Goal: Information Seeking & Learning: Find contact information

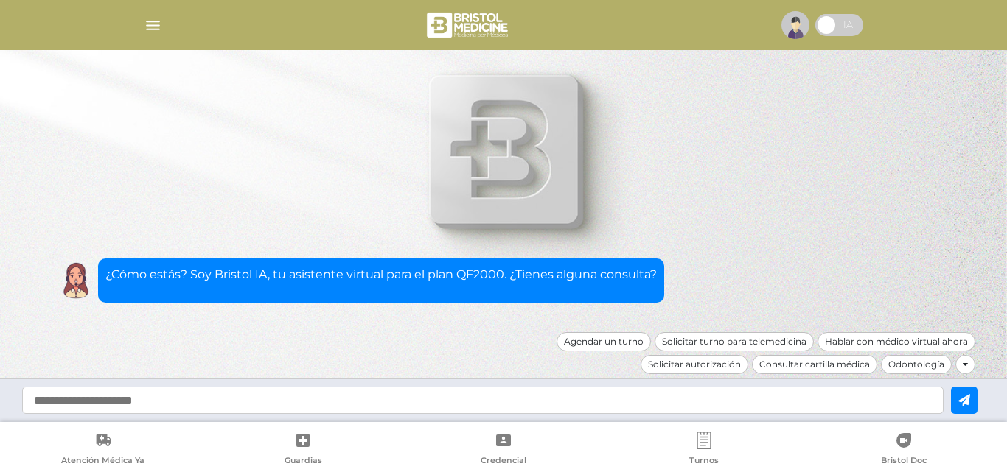
scroll to position [147, 0]
click at [147, 26] on img "button" at bounding box center [153, 25] width 18 height 18
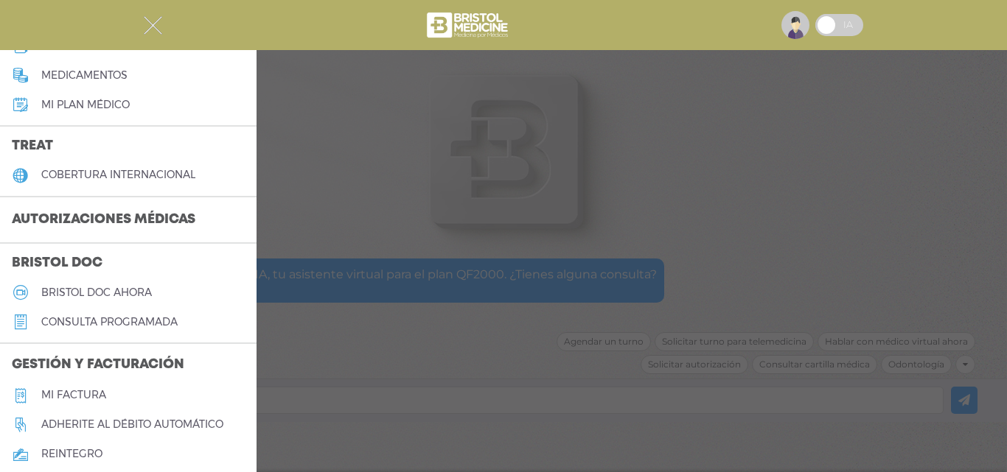
scroll to position [295, 0]
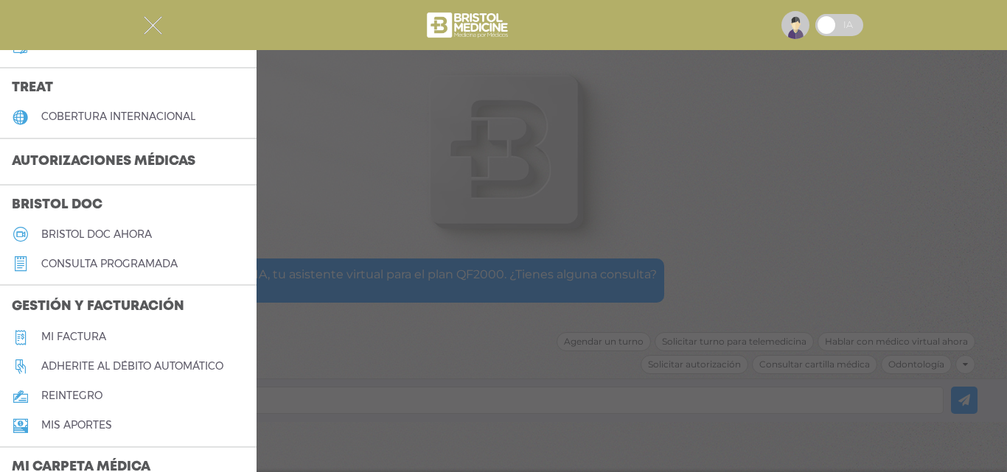
click at [159, 23] on img "button" at bounding box center [153, 25] width 18 height 18
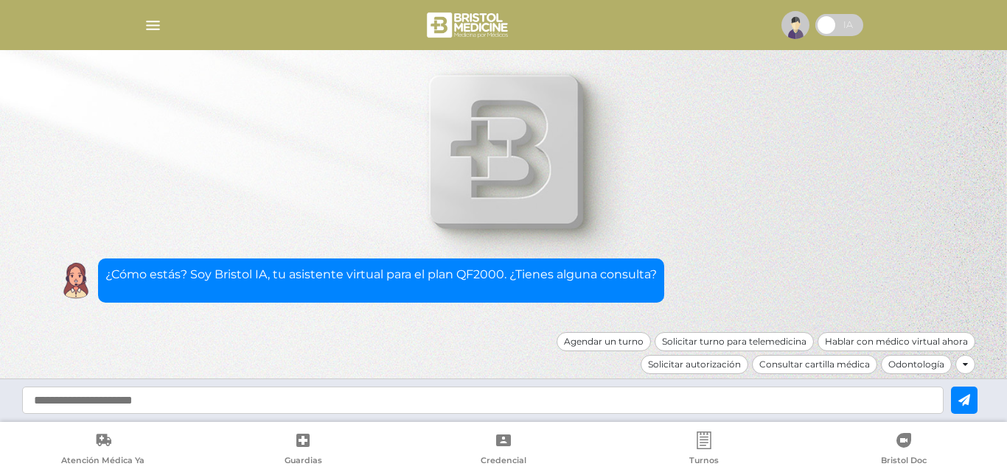
click at [136, 26] on div at bounding box center [503, 24] width 755 height 35
click at [143, 24] on div at bounding box center [503, 24] width 755 height 35
click at [150, 27] on img "button" at bounding box center [153, 25] width 18 height 18
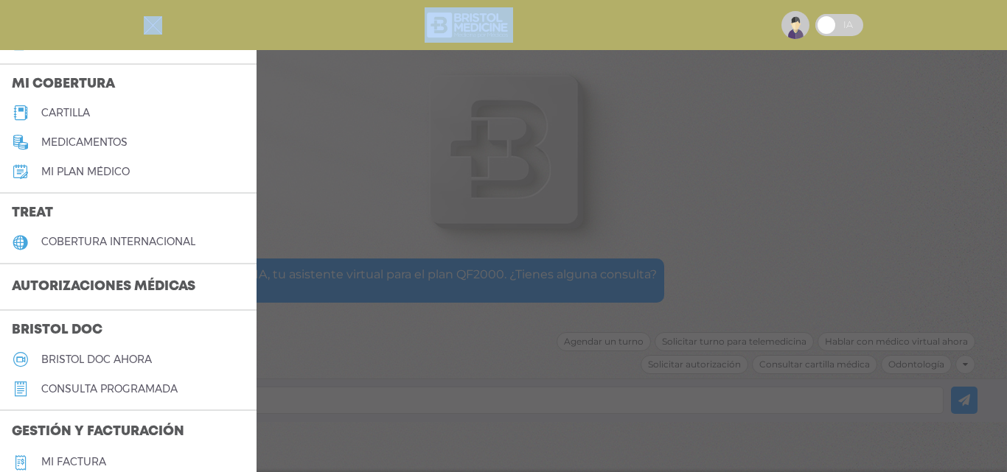
scroll to position [147, 0]
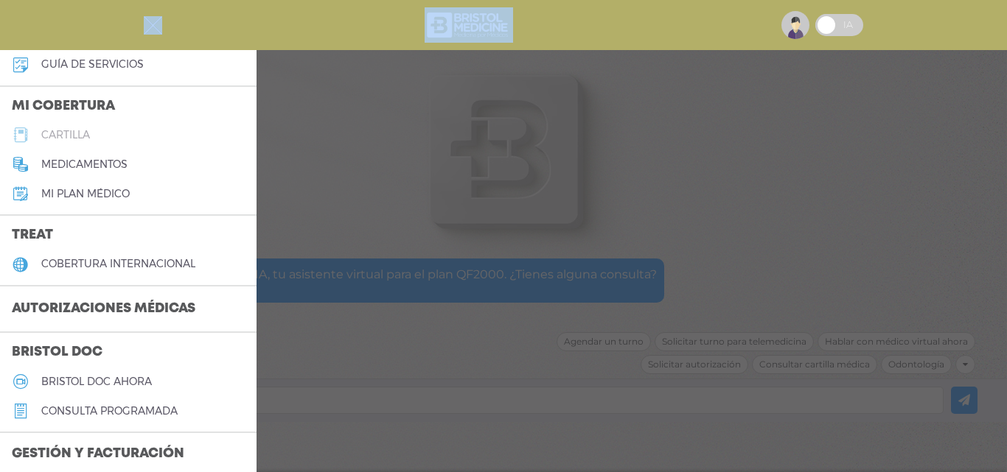
click at [97, 138] on link "cartilla" at bounding box center [128, 134] width 256 height 29
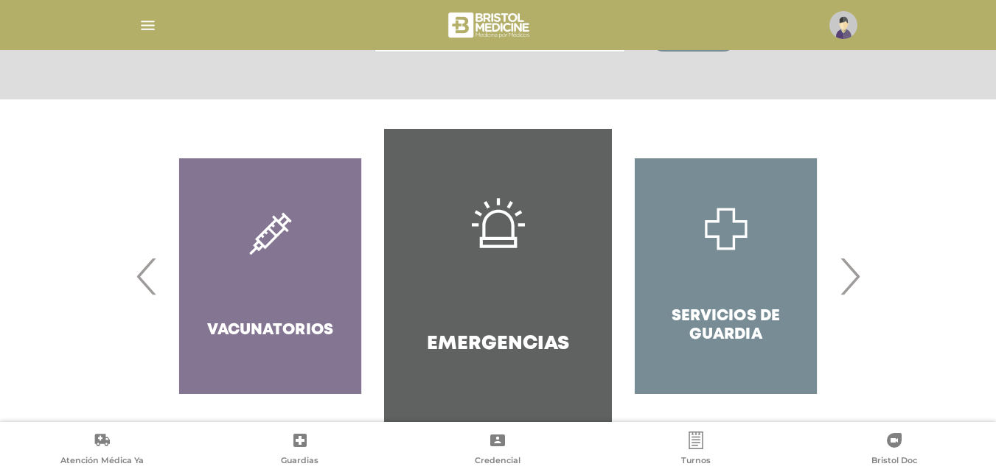
scroll to position [284, 0]
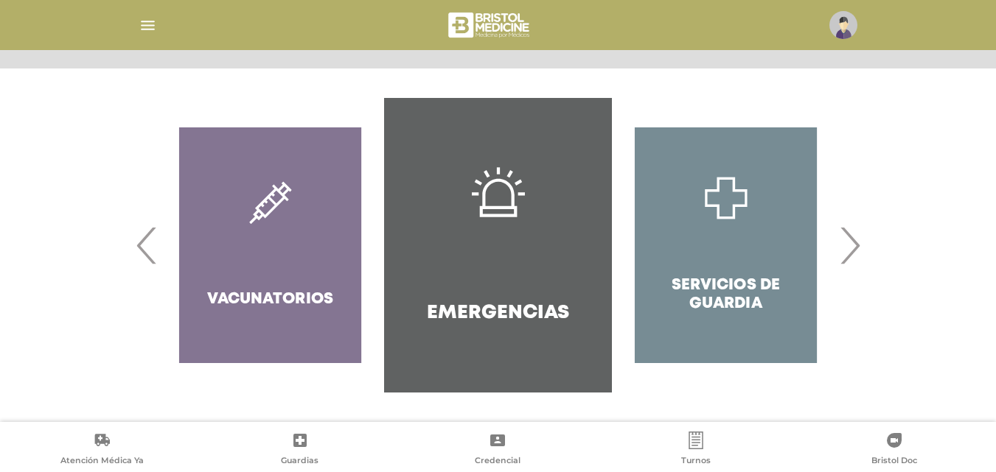
click at [848, 244] on span "›" at bounding box center [849, 246] width 29 height 80
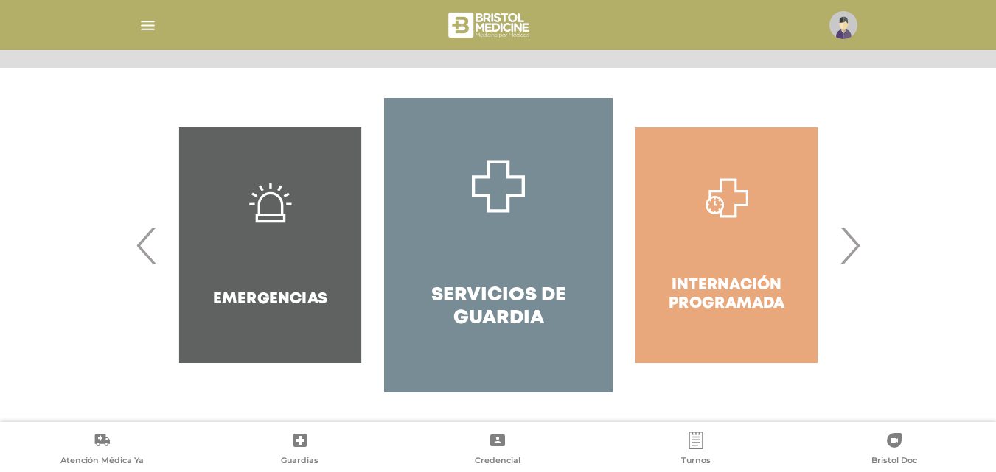
click at [848, 244] on span "›" at bounding box center [849, 246] width 29 height 80
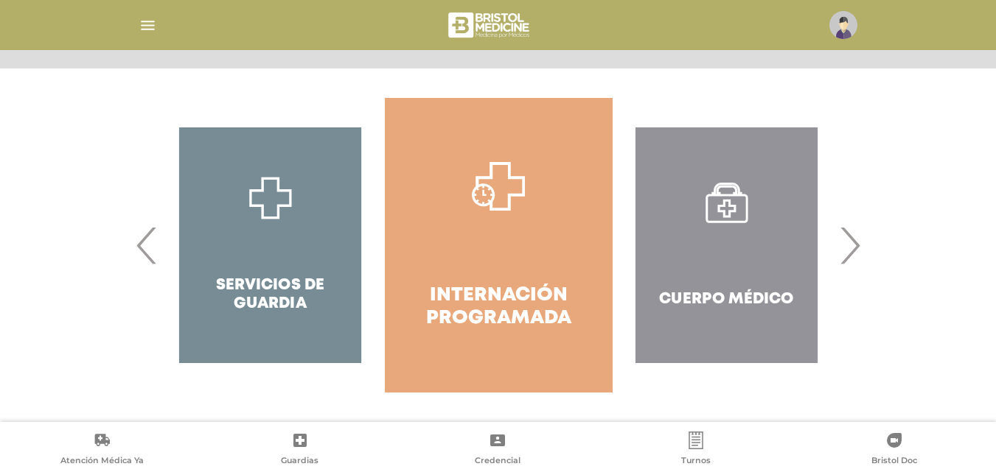
click at [848, 244] on span "›" at bounding box center [849, 246] width 29 height 80
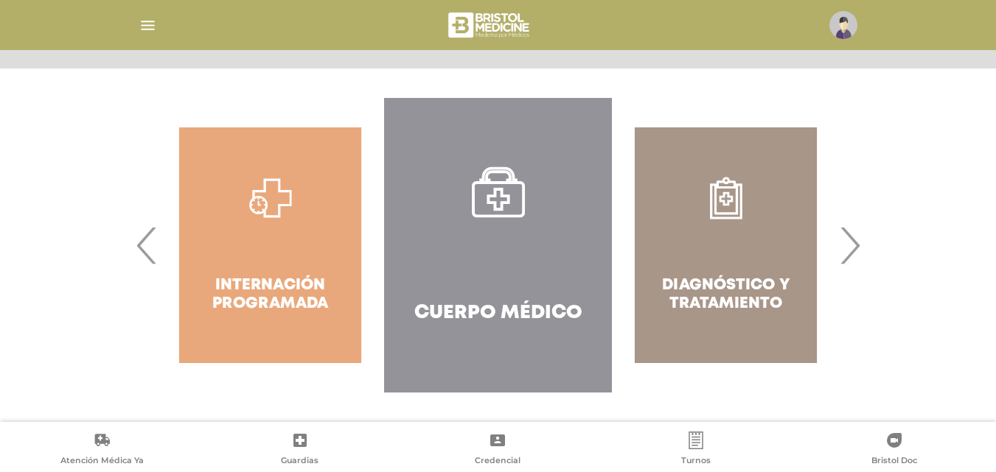
click at [848, 244] on span "›" at bounding box center [849, 246] width 29 height 80
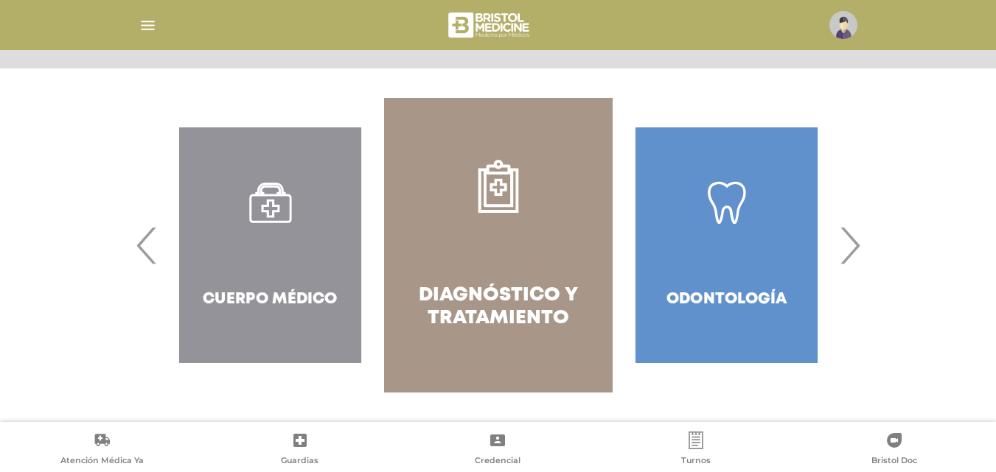
click at [156, 236] on div "Diagnóstico y Tratamiento Odontología" at bounding box center [498, 245] width 684 height 295
click at [152, 236] on span "‹" at bounding box center [147, 246] width 29 height 80
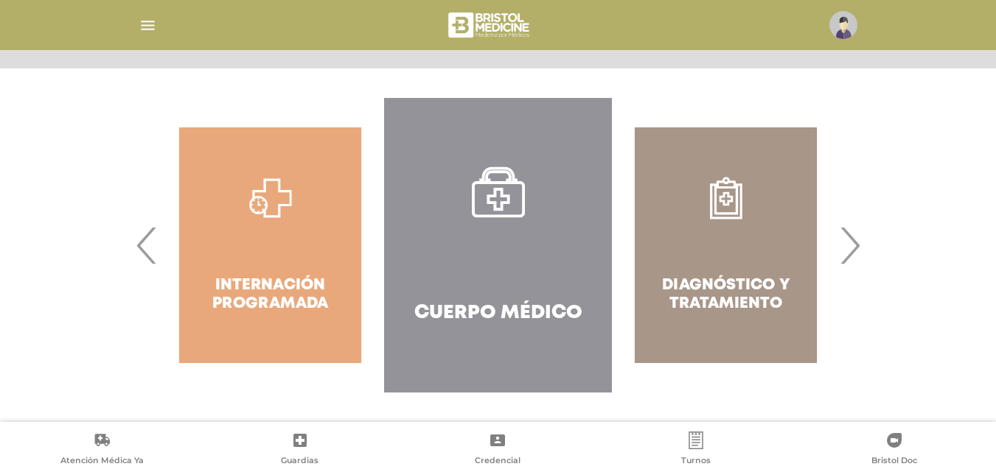
click at [458, 243] on link "Cuerpo Médico" at bounding box center [498, 245] width 228 height 295
click at [488, 260] on link "Cuerpo Médico" at bounding box center [498, 245] width 228 height 295
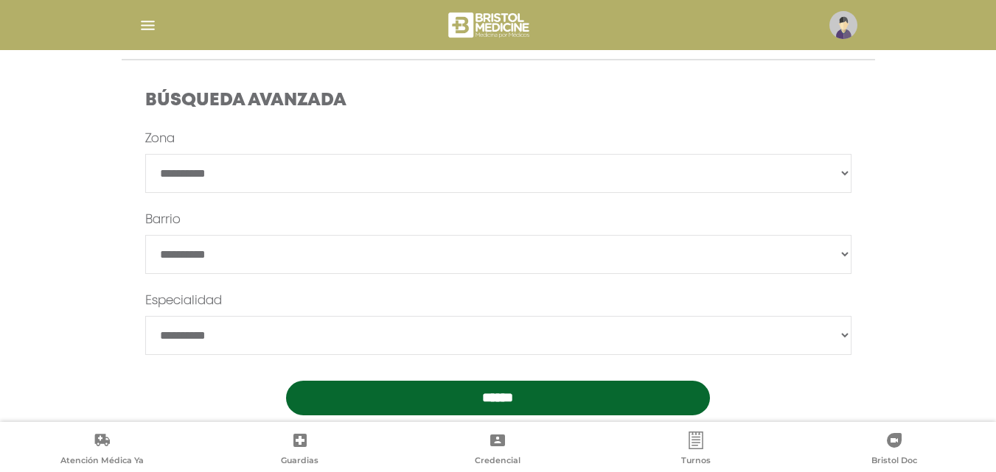
scroll to position [442, 0]
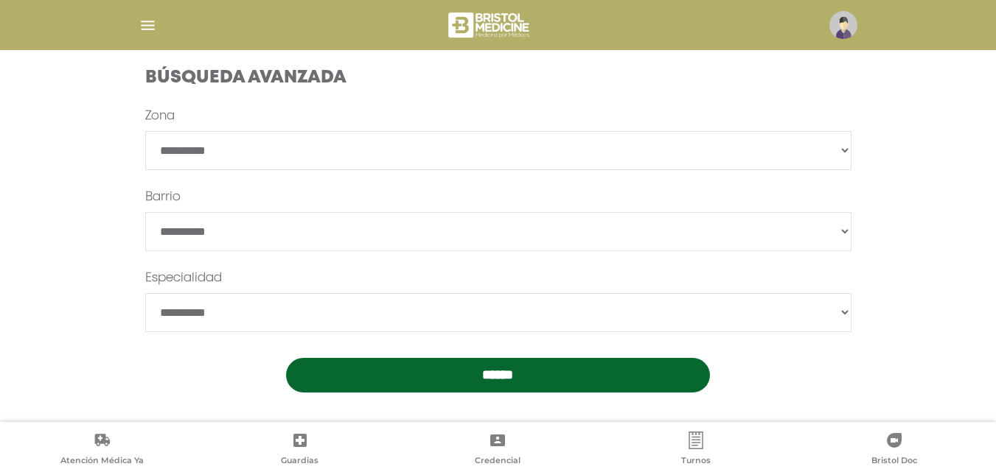
click at [362, 148] on select "**********" at bounding box center [498, 150] width 706 height 39
select select "****"
click at [145, 131] on select "**********" at bounding box center [498, 150] width 706 height 39
click at [205, 315] on select "**********" at bounding box center [498, 312] width 706 height 39
select select "**********"
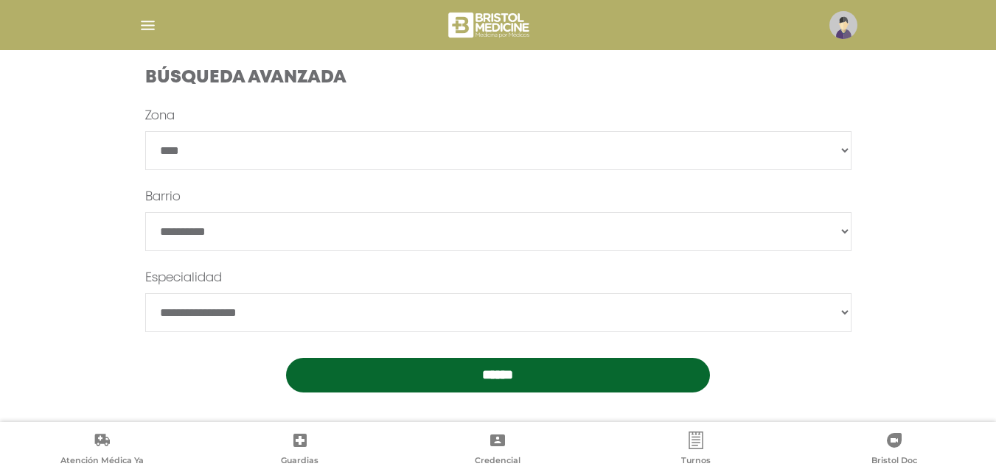
click at [145, 293] on select "**********" at bounding box center [498, 312] width 706 height 39
click at [332, 369] on input "******" at bounding box center [498, 375] width 424 height 35
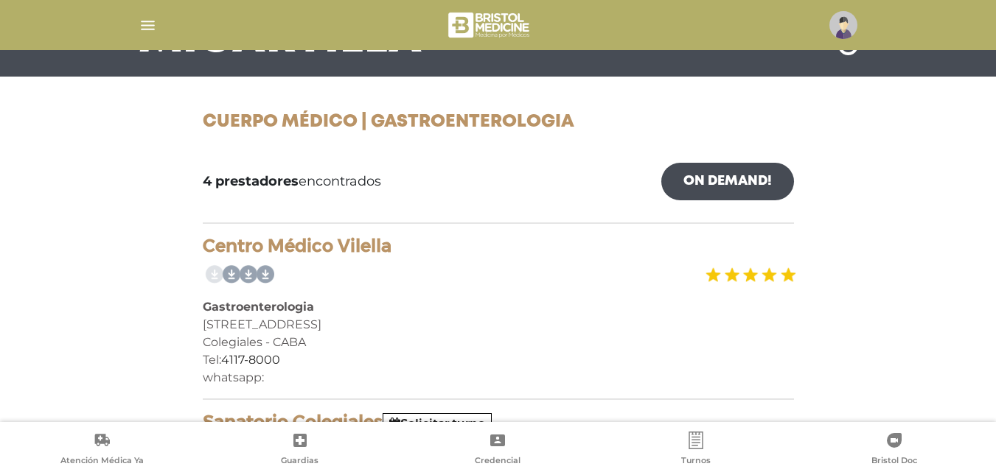
scroll to position [152, 0]
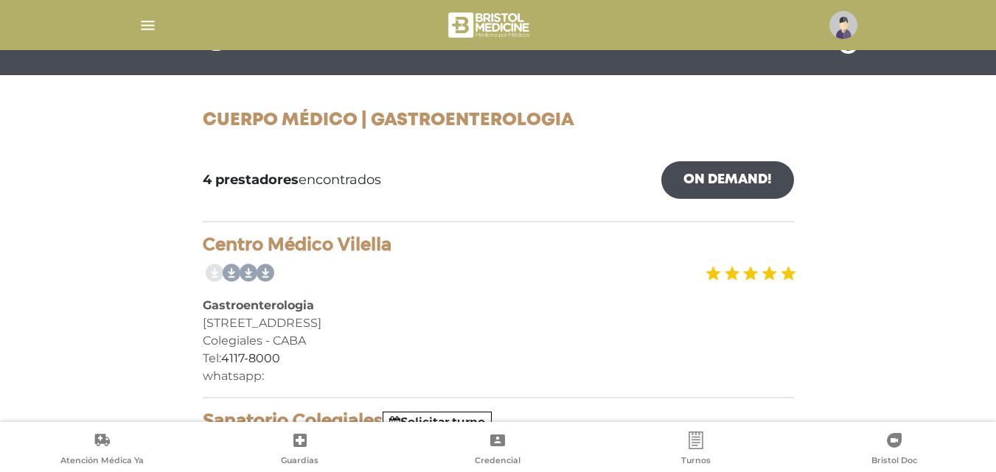
drag, startPoint x: 377, startPoint y: 125, endPoint x: 570, endPoint y: 139, distance: 192.9
click at [570, 139] on div "Cuerpo Médico | Gastroenterologia" at bounding box center [498, 130] width 613 height 39
click at [573, 144] on div "Cuerpo Médico | Gastroenterologia" at bounding box center [498, 130] width 613 height 39
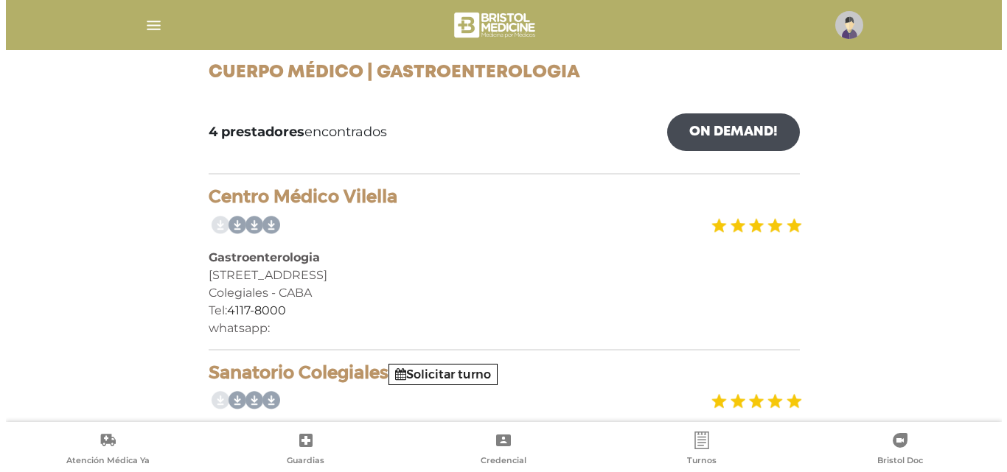
scroll to position [226, 0]
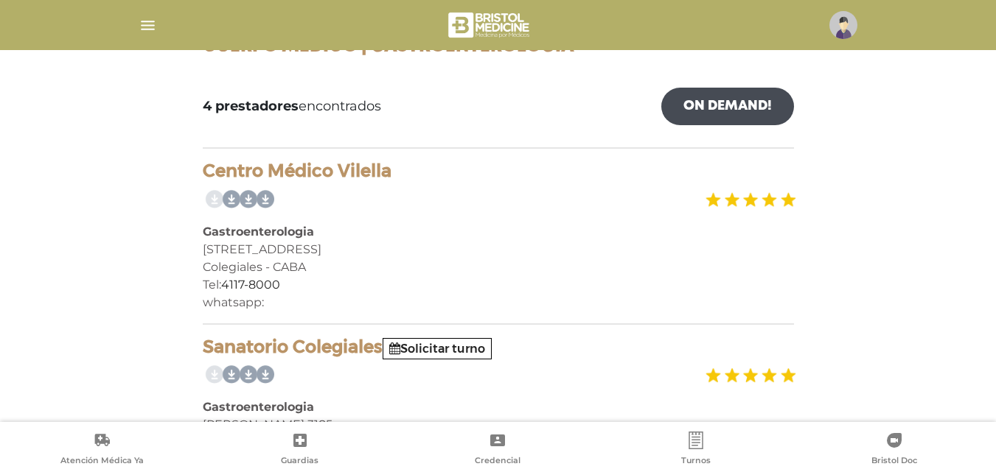
click at [153, 37] on div at bounding box center [498, 24] width 755 height 35
click at [151, 35] on div at bounding box center [498, 24] width 755 height 35
click at [150, 30] on img "button" at bounding box center [148, 25] width 18 height 18
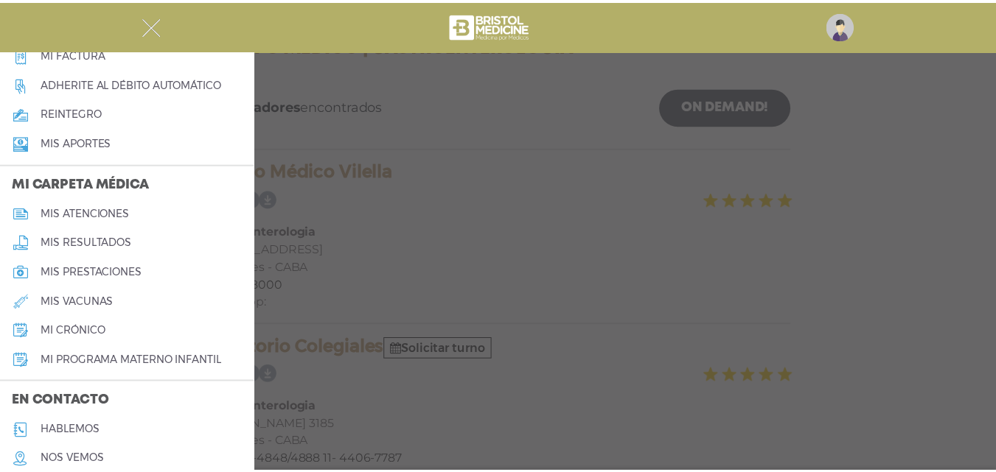
scroll to position [635, 0]
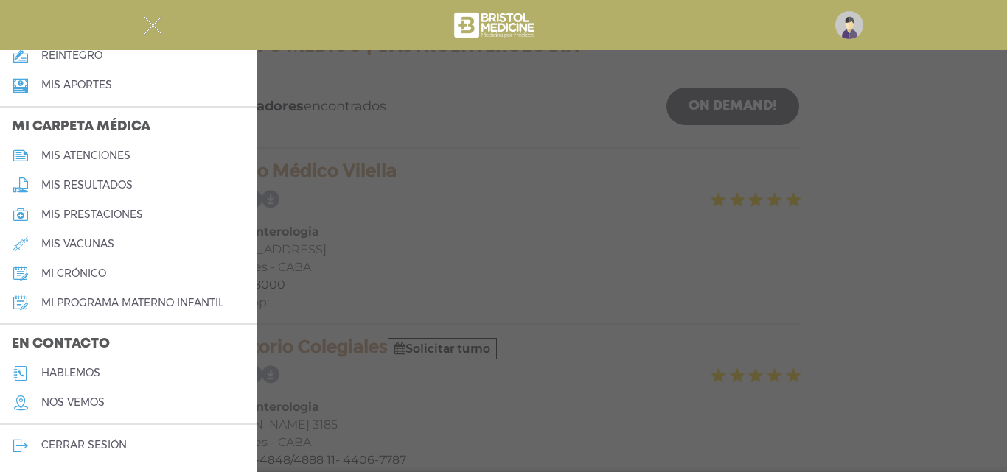
click at [94, 442] on h5 "cerrar sesión" at bounding box center [83, 445] width 85 height 13
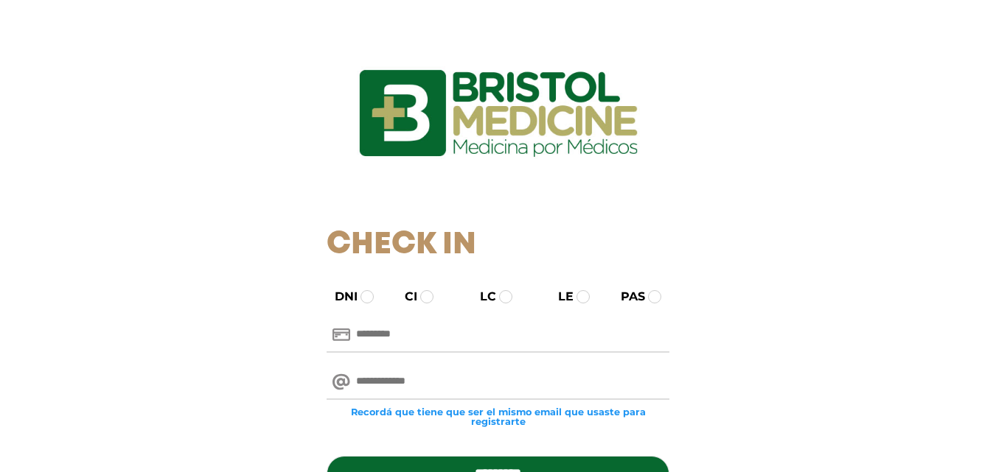
click at [369, 380] on input "email" at bounding box center [498, 382] width 343 height 35
paste input "**********"
type input "**********"
click at [416, 332] on input "text" at bounding box center [498, 335] width 343 height 35
paste input "********"
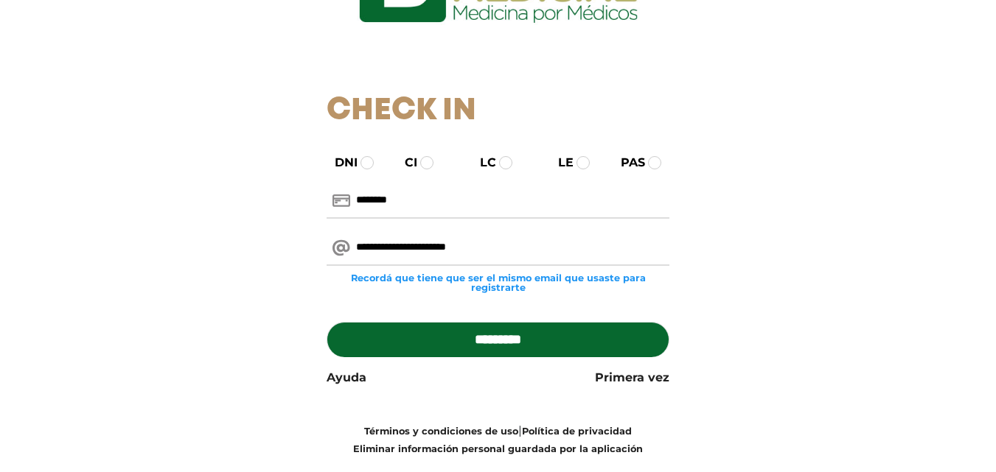
scroll to position [147, 0]
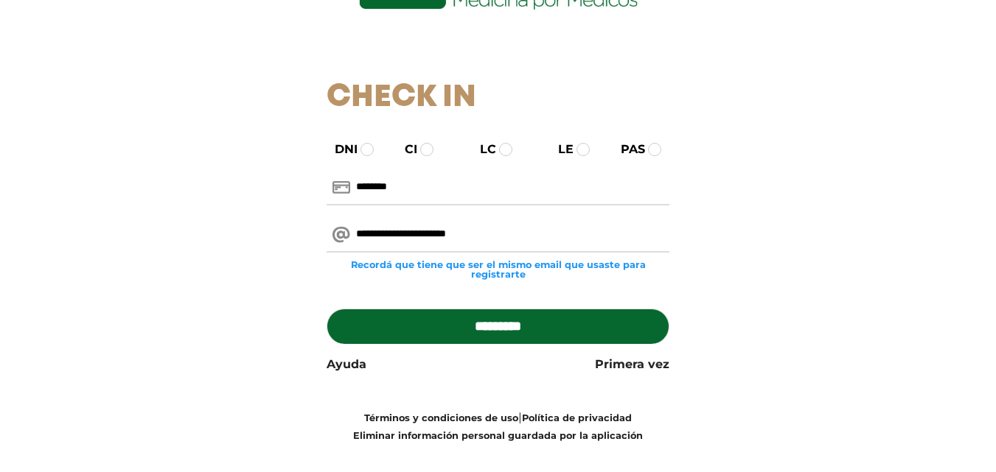
type input "********"
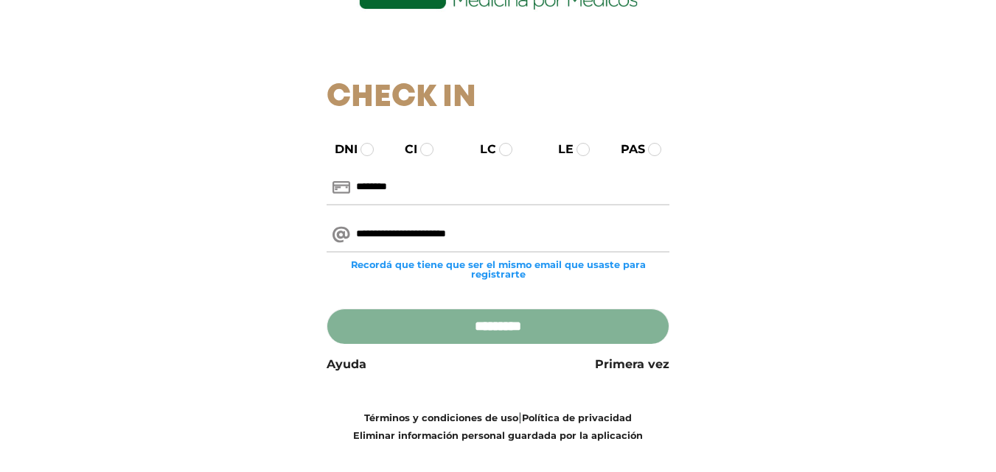
click at [486, 332] on input "*********" at bounding box center [498, 326] width 343 height 35
type input "**********"
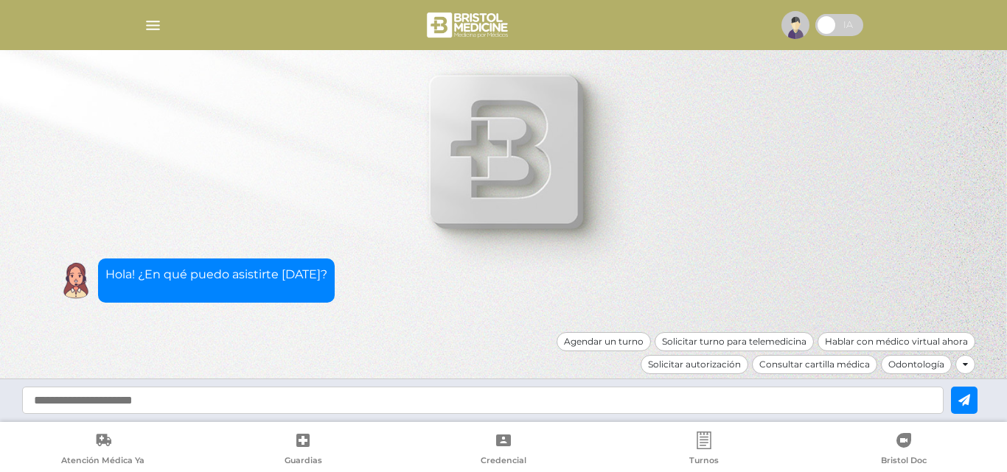
click at [151, 22] on img "button" at bounding box center [153, 25] width 18 height 18
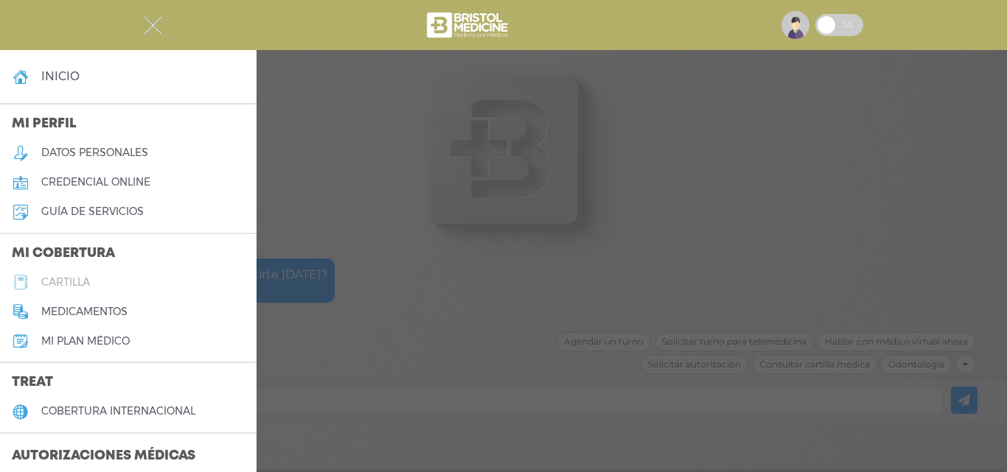
click at [110, 283] on link "cartilla" at bounding box center [128, 282] width 256 height 29
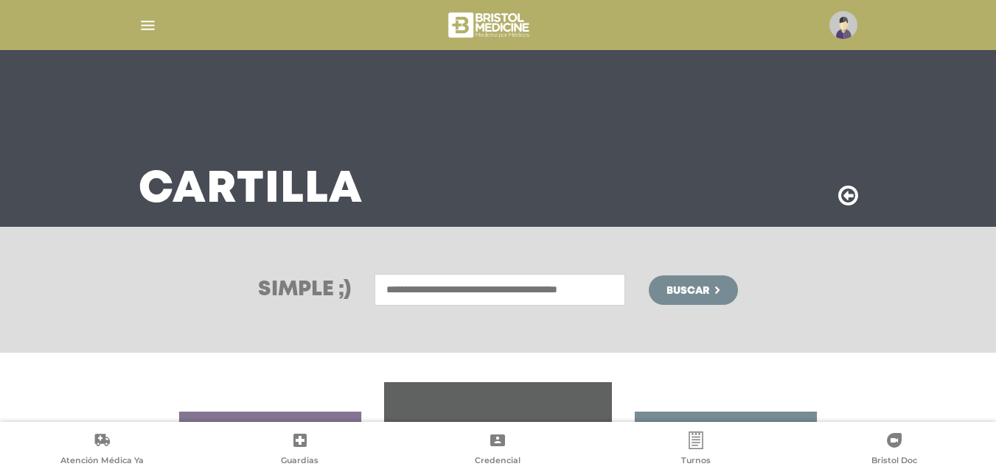
scroll to position [284, 0]
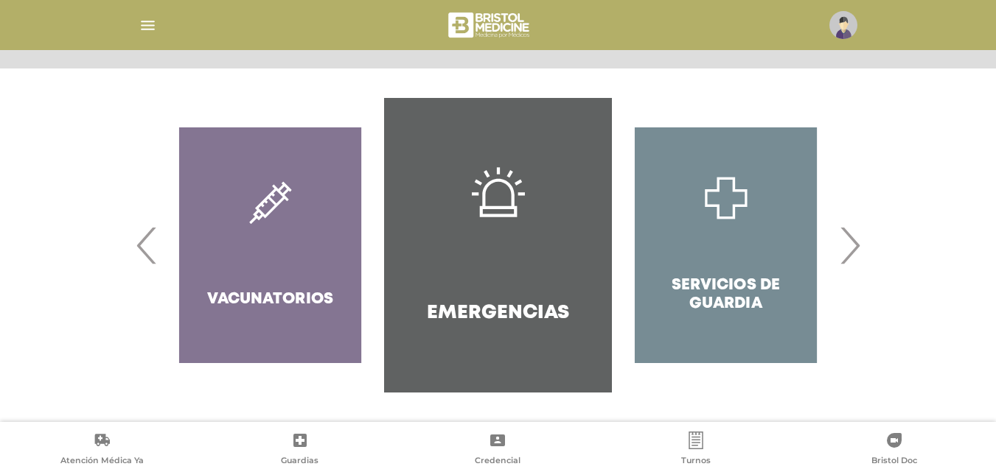
click at [838, 254] on div "Servicios de Guardia" at bounding box center [726, 245] width 228 height 295
click at [840, 254] on span "›" at bounding box center [849, 246] width 29 height 80
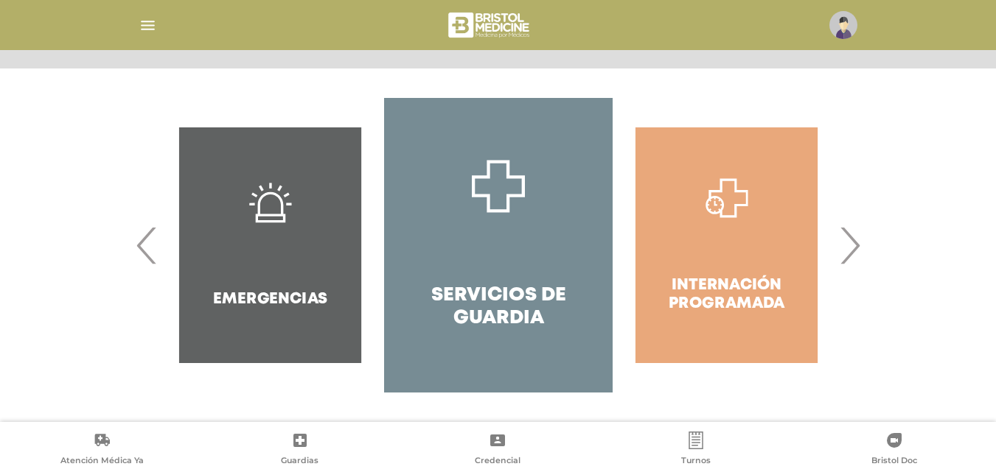
click at [840, 254] on span "›" at bounding box center [849, 246] width 29 height 80
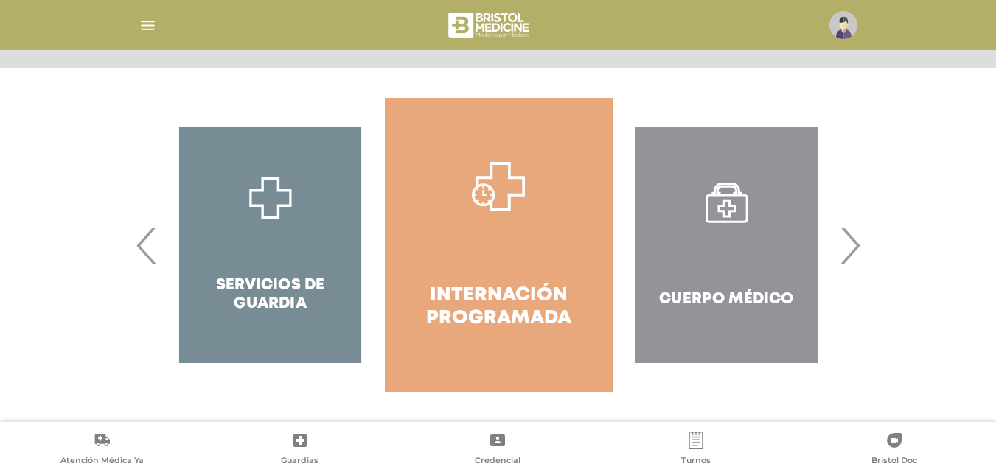
click at [840, 254] on span "›" at bounding box center [849, 246] width 29 height 80
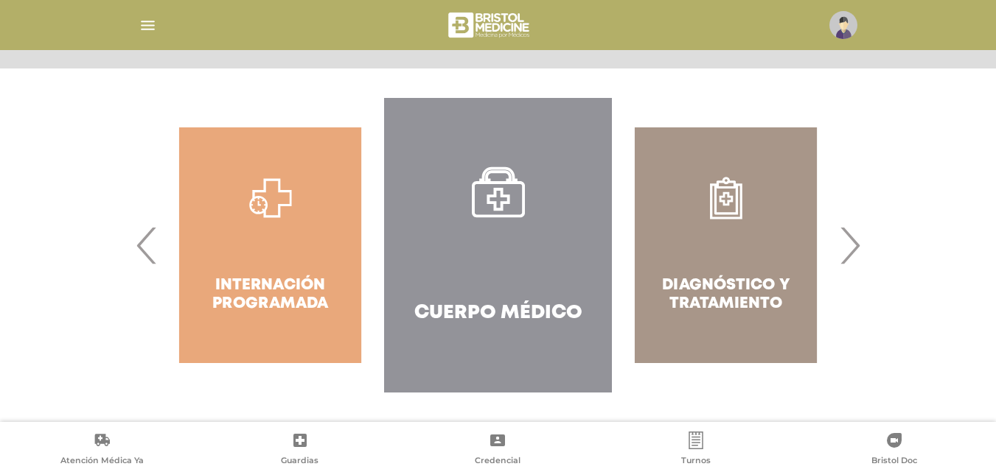
click at [537, 302] on h4 "Cuerpo Médico" at bounding box center [498, 313] width 168 height 23
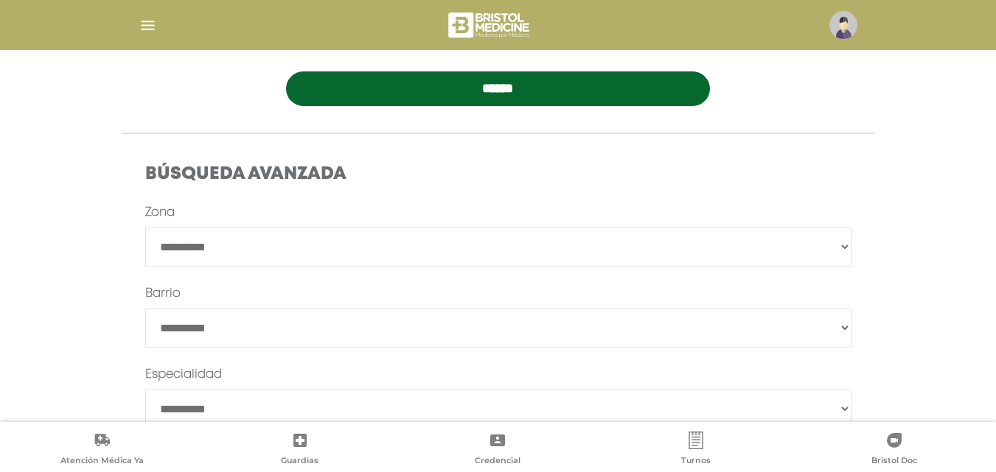
scroll to position [369, 0]
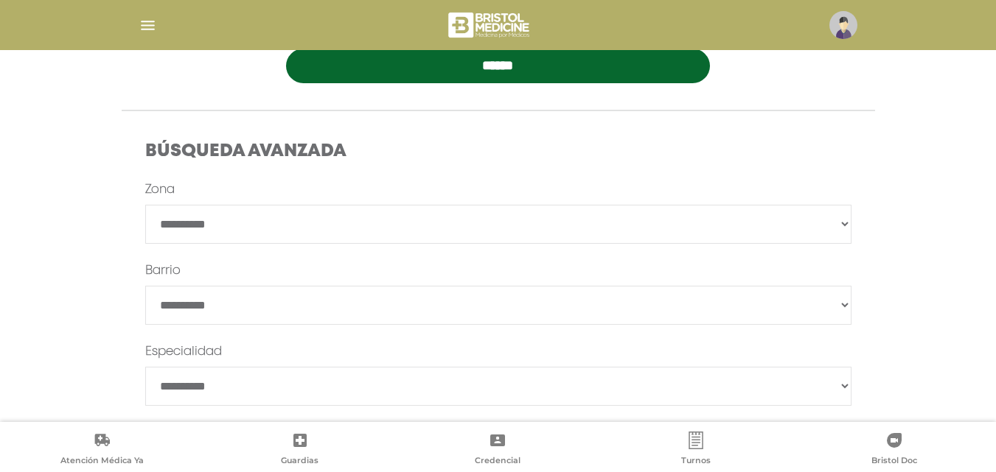
click at [276, 223] on select "**********" at bounding box center [498, 224] width 706 height 39
select select "****"
click at [145, 205] on select "**********" at bounding box center [498, 224] width 706 height 39
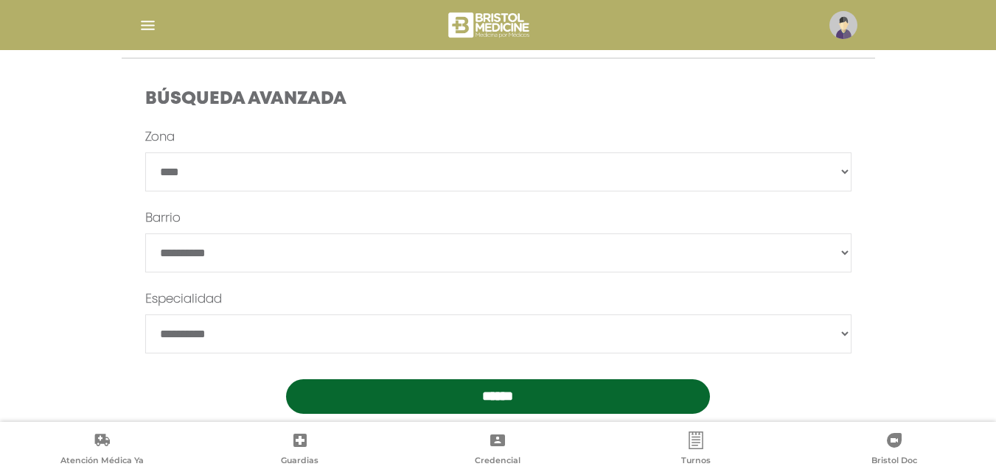
scroll to position [442, 0]
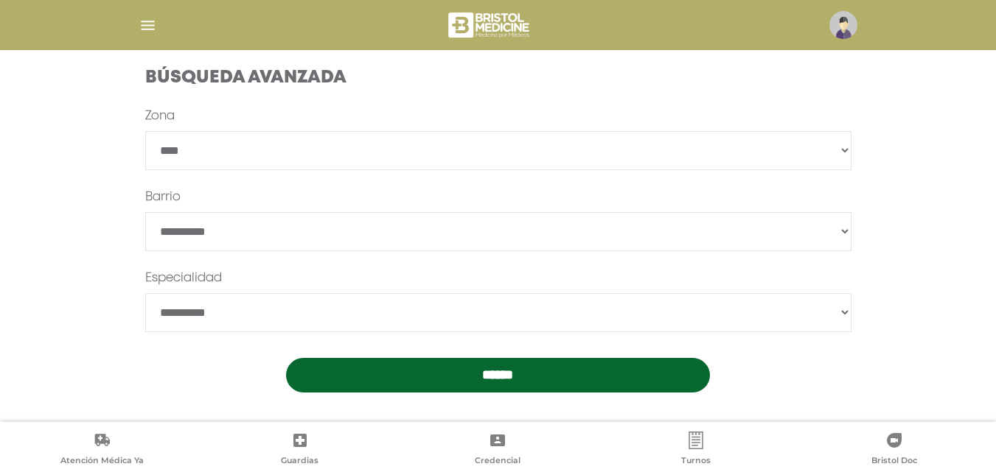
click at [233, 309] on select "**********" at bounding box center [498, 312] width 706 height 39
select select "**********"
click at [145, 293] on select "**********" at bounding box center [498, 312] width 706 height 39
click at [372, 378] on input "******" at bounding box center [498, 375] width 424 height 35
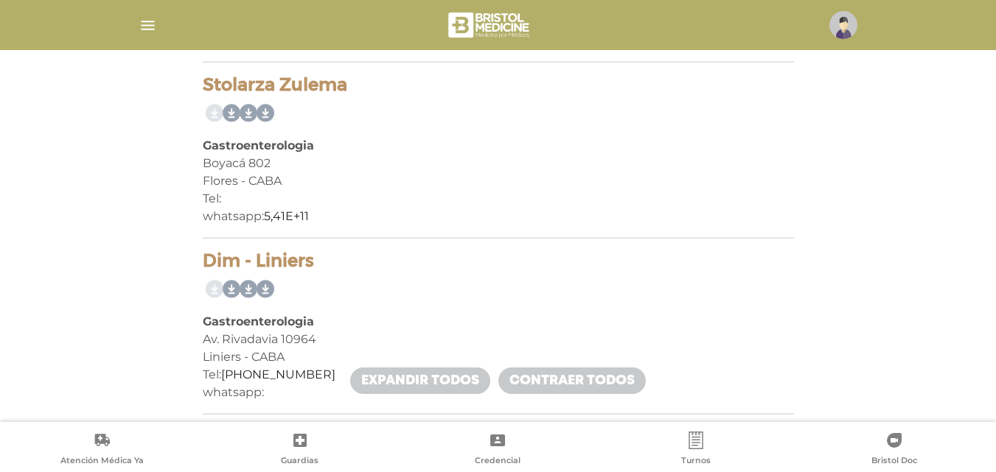
scroll to position [737, 0]
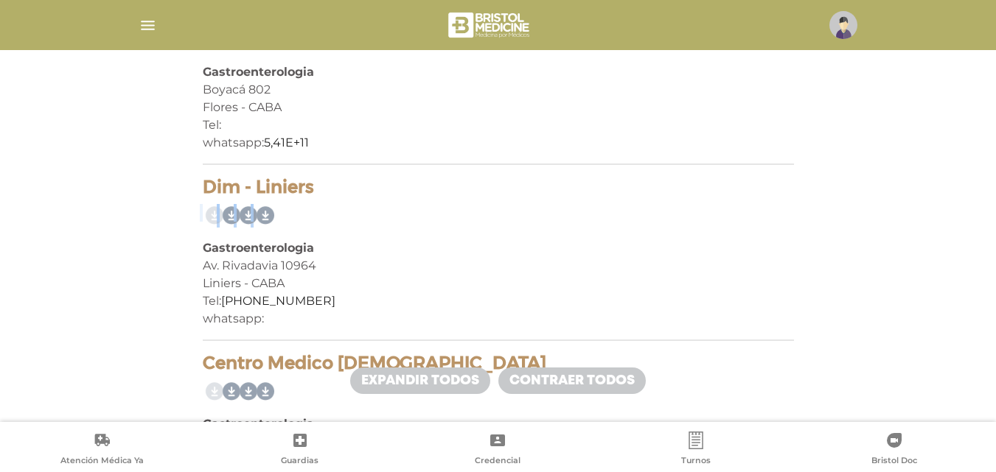
drag, startPoint x: 203, startPoint y: 185, endPoint x: 343, endPoint y: 200, distance: 140.8
click at [343, 200] on div "Dim - Liniers Gastroenterologia Av. Rivadavia 10964 Liniers - [GEOGRAPHIC_DATA]…" at bounding box center [498, 259] width 591 height 164
click at [343, 199] on div "Dim - Liniers Gastroenterologia Av. Rivadavia 10964 Liniers - [GEOGRAPHIC_DATA]…" at bounding box center [498, 259] width 591 height 164
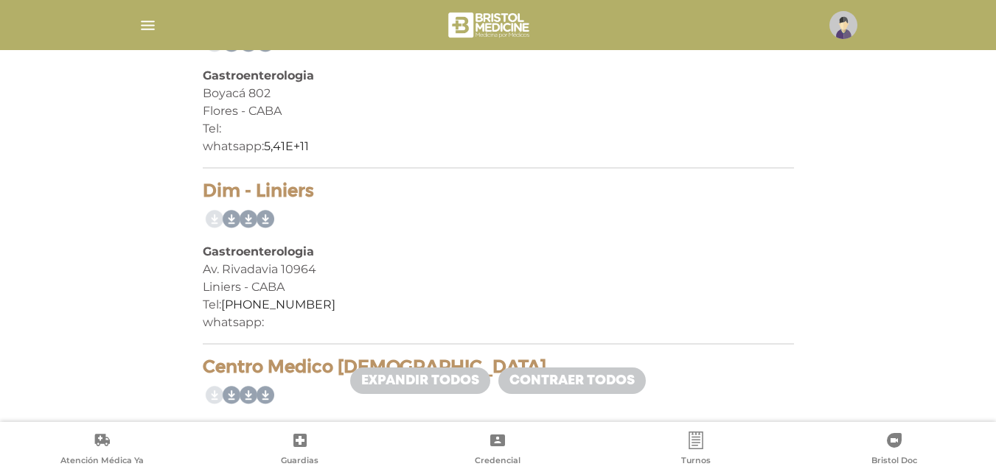
scroll to position [733, 0]
click at [283, 302] on link "[PHONE_NUMBER]" at bounding box center [278, 305] width 114 height 14
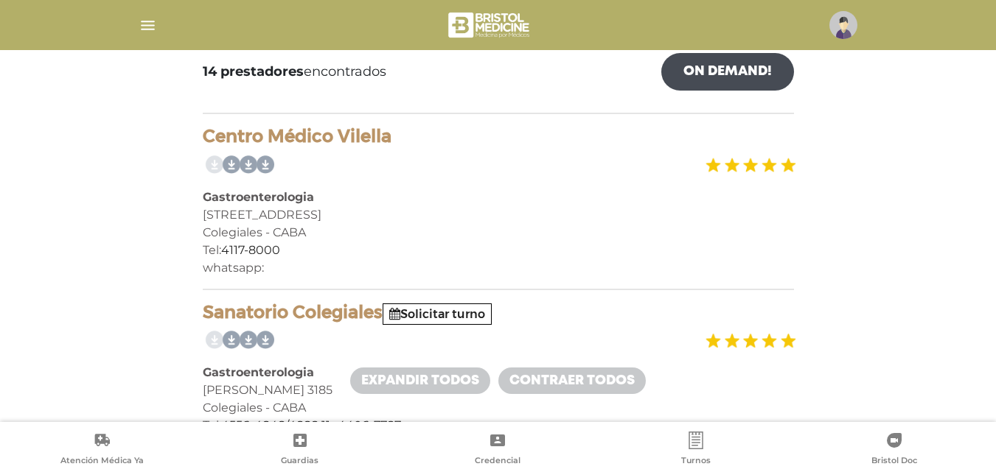
scroll to position [287, 0]
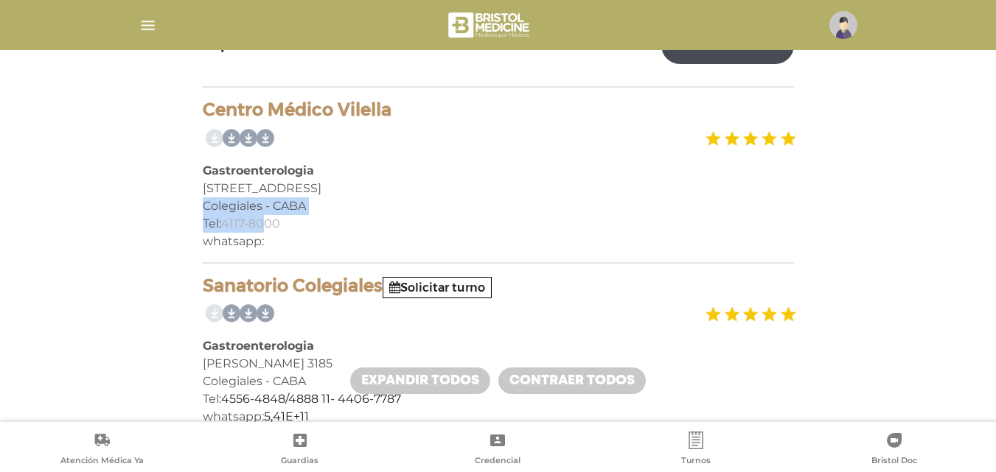
drag, startPoint x: 205, startPoint y: 204, endPoint x: 265, endPoint y: 218, distance: 61.3
click at [265, 218] on div "Centro Médico Vilella Gastroenterologia Av Los Incas 3536 Colegiales - CABA Tel…" at bounding box center [498, 181] width 591 height 164
click at [266, 209] on div "Colegiales - CABA" at bounding box center [498, 207] width 591 height 18
drag, startPoint x: 256, startPoint y: 206, endPoint x: 198, endPoint y: 204, distance: 58.2
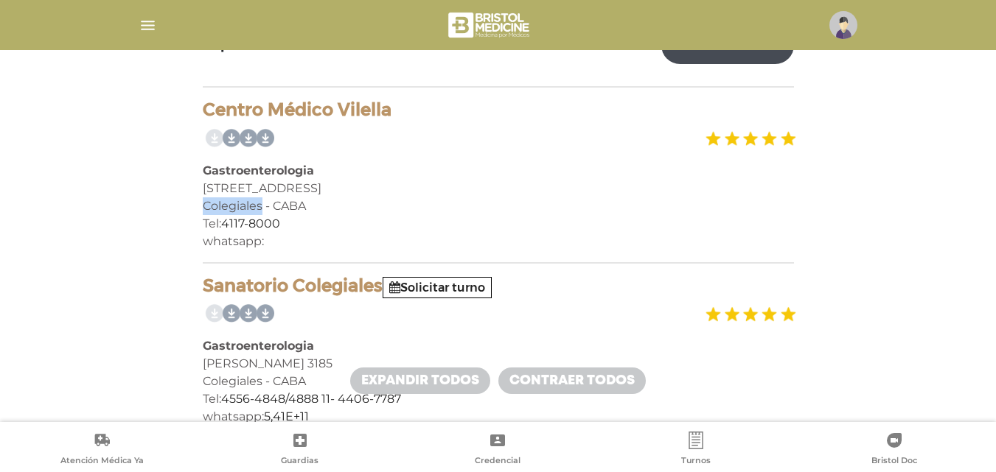
drag, startPoint x: 203, startPoint y: 203, endPoint x: 268, endPoint y: 214, distance: 65.7
click at [268, 214] on div "Colegiales - CABA" at bounding box center [498, 207] width 591 height 18
click at [379, 176] on div "Gastroenterologia" at bounding box center [498, 171] width 591 height 18
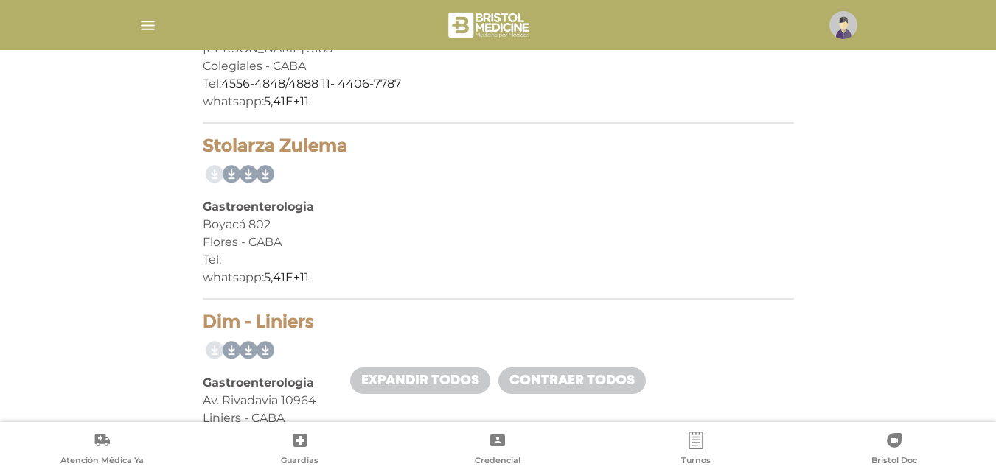
scroll to position [582, 0]
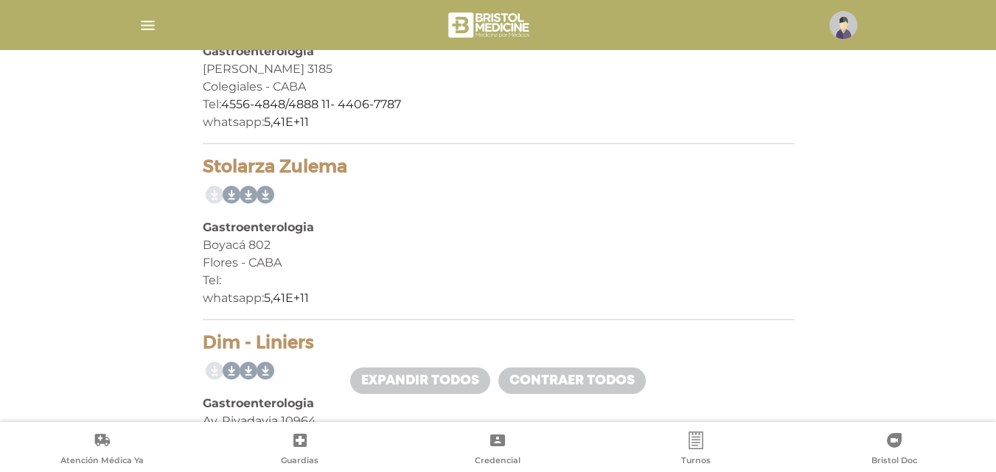
drag, startPoint x: 221, startPoint y: 170, endPoint x: 400, endPoint y: 170, distance: 179.1
click at [400, 170] on h4 "Stolarza Zulema" at bounding box center [498, 166] width 591 height 21
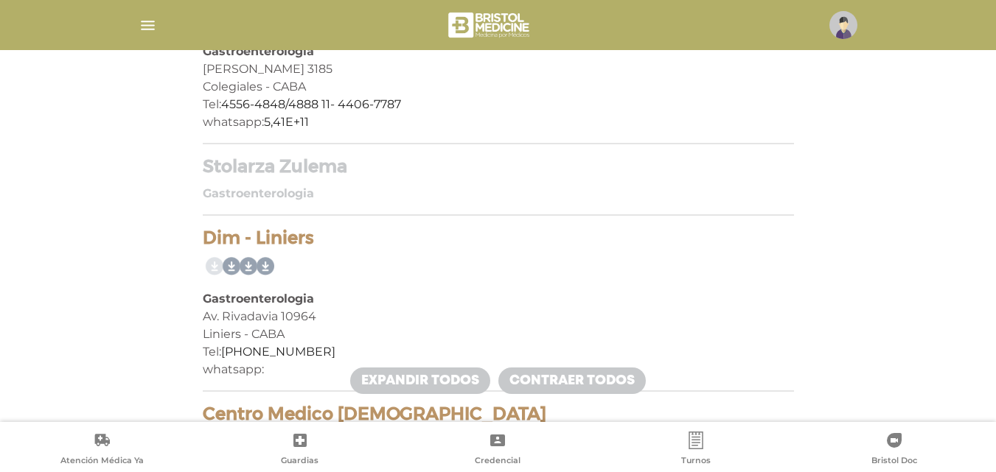
copy h4 "Stolarza Zulema"
click at [519, 178] on div "Stolarza Zulema Gastroenterologia Boyacá 802 Flores - CABA Tel: whatsapp: 5,41E…" at bounding box center [498, 186] width 591 height 60
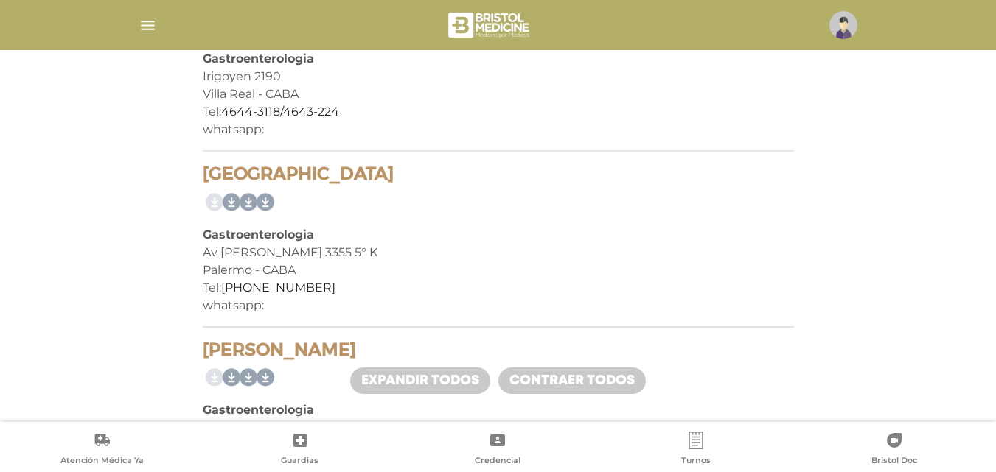
scroll to position [1024, 0]
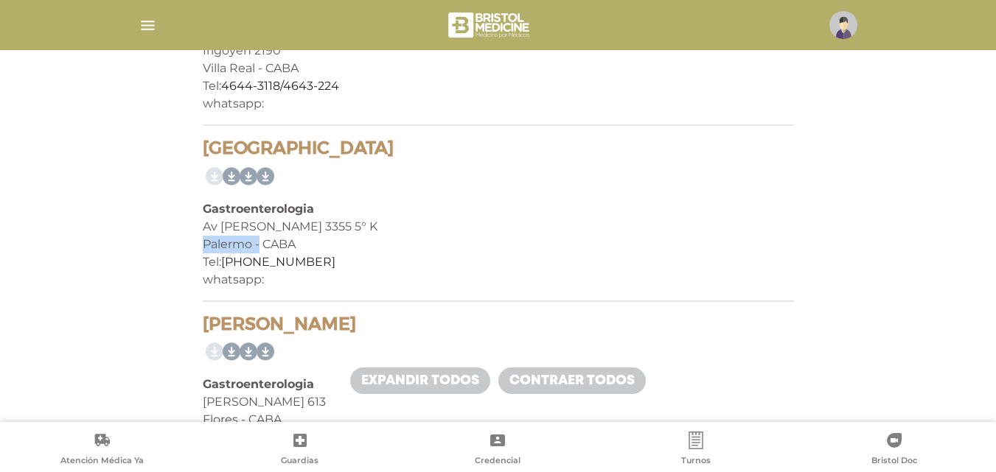
drag, startPoint x: 204, startPoint y: 244, endPoint x: 258, endPoint y: 244, distance: 53.8
click at [258, 244] on div "Palermo - CABA" at bounding box center [498, 245] width 591 height 18
click at [387, 252] on div "Palermo - CABA" at bounding box center [498, 245] width 591 height 18
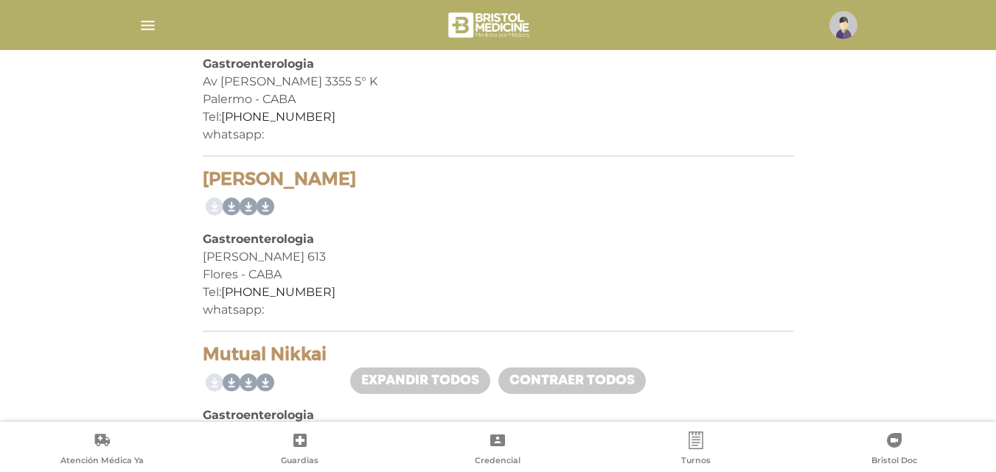
scroll to position [1171, 0]
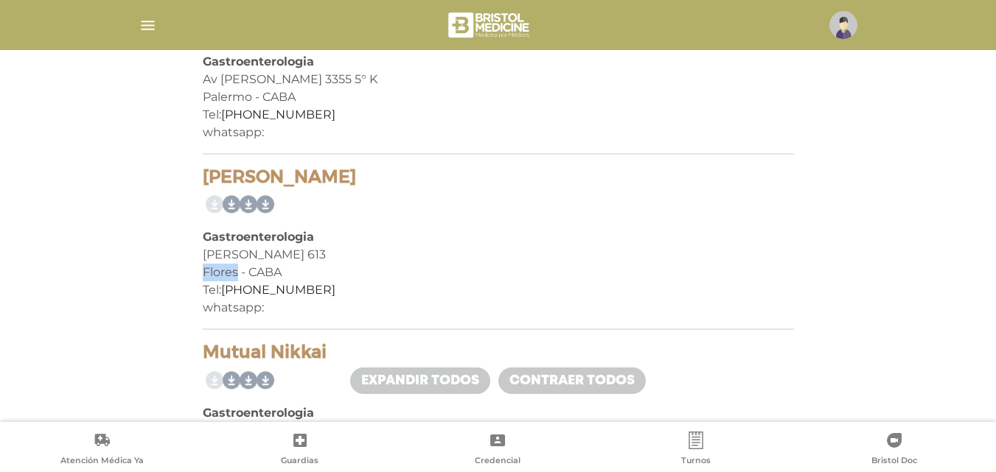
drag, startPoint x: 203, startPoint y: 272, endPoint x: 238, endPoint y: 272, distance: 35.4
click at [238, 272] on div "Flores - CABA" at bounding box center [498, 273] width 591 height 18
click at [339, 269] on div "Flores - CABA" at bounding box center [498, 273] width 591 height 18
drag, startPoint x: 203, startPoint y: 254, endPoint x: 274, endPoint y: 262, distance: 71.9
click at [274, 262] on div "Artigas 613" at bounding box center [498, 255] width 591 height 18
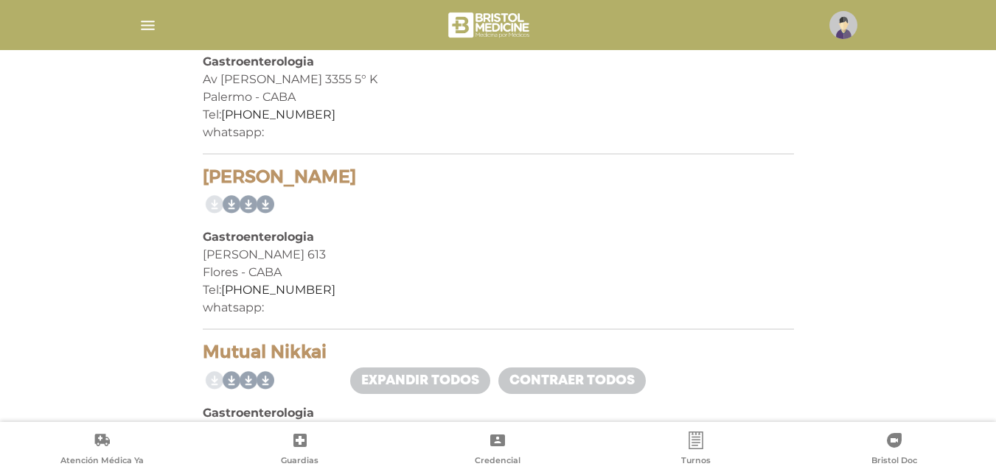
click at [323, 274] on div "Flores - CABA" at bounding box center [498, 273] width 591 height 18
drag, startPoint x: 202, startPoint y: 255, endPoint x: 279, endPoint y: 266, distance: 78.2
click at [279, 266] on div "Balabán Ezequiel Gastroenterologia Artigas 613 Flores - CABA Tel: 11-3110-9057 …" at bounding box center [498, 249] width 591 height 164
click at [329, 259] on div "Artigas 613" at bounding box center [498, 255] width 591 height 18
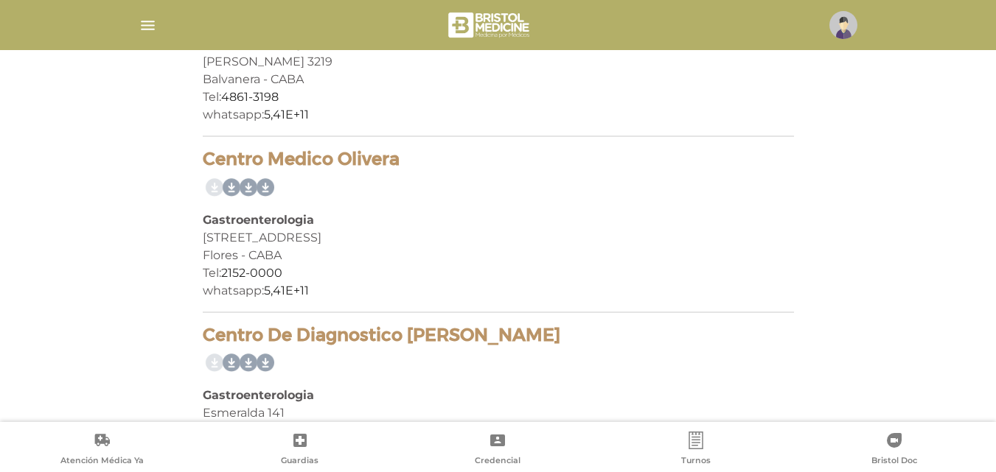
scroll to position [1908, 0]
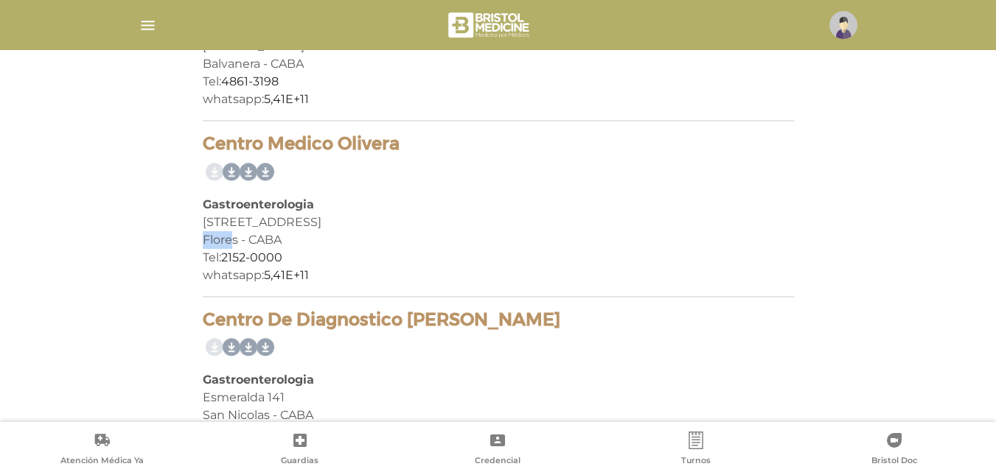
drag, startPoint x: 203, startPoint y: 238, endPoint x: 229, endPoint y: 236, distance: 26.6
click at [229, 236] on div "Flores - CABA" at bounding box center [498, 240] width 591 height 18
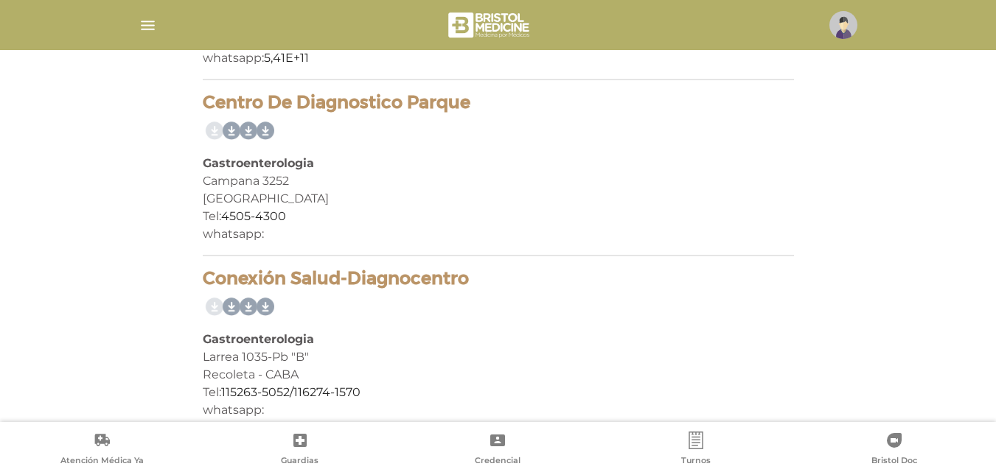
scroll to position [2323, 0]
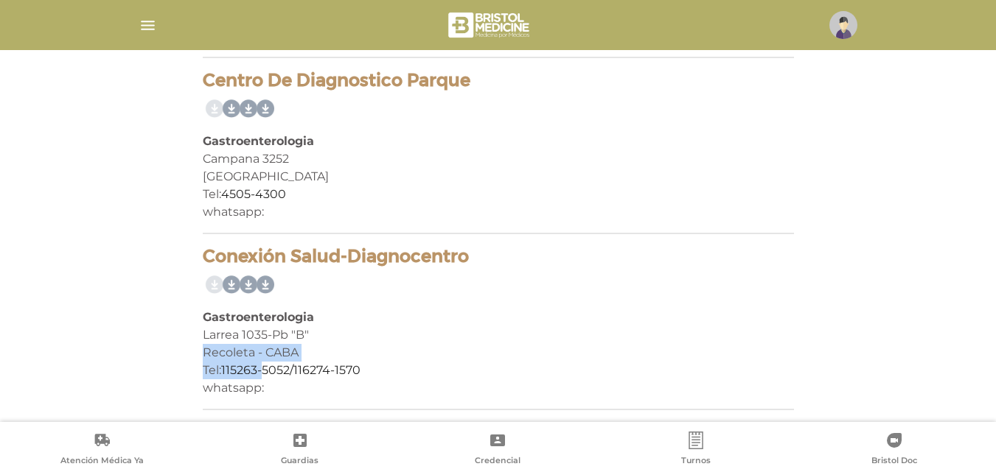
drag, startPoint x: 203, startPoint y: 352, endPoint x: 231, endPoint y: 350, distance: 28.1
click at [262, 369] on div "Conexión Salud-Diagnocentro '+'Cuerpo Médico > CABA Gastroenterologia',true); s…" at bounding box center [498, 328] width 591 height 164
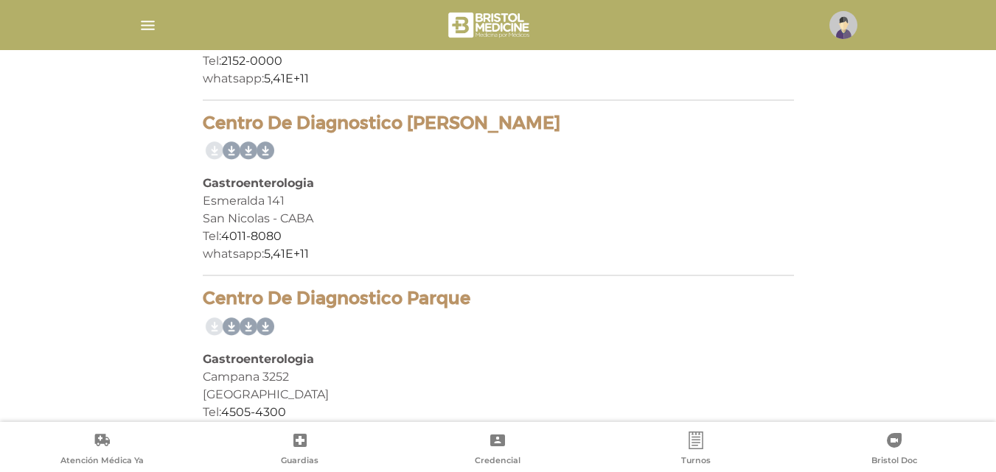
scroll to position [2028, 0]
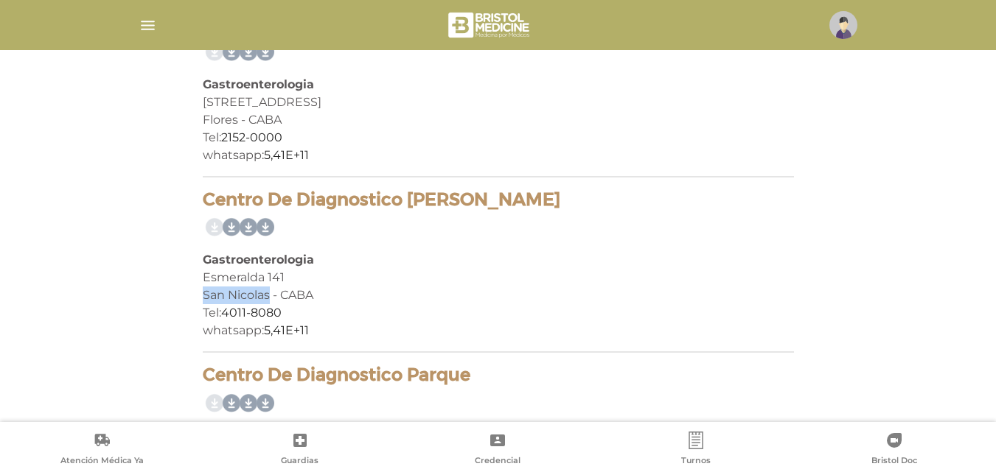
drag, startPoint x: 199, startPoint y: 293, endPoint x: 269, endPoint y: 301, distance: 70.6
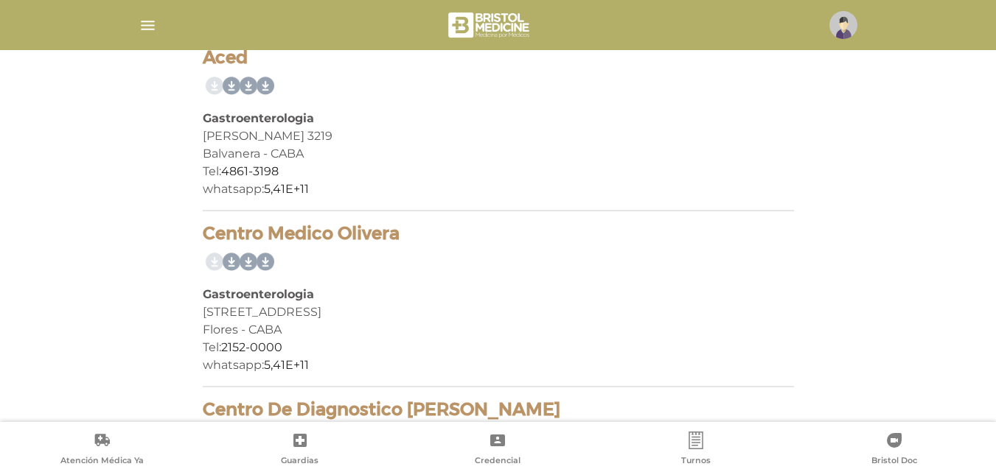
scroll to position [1807, 0]
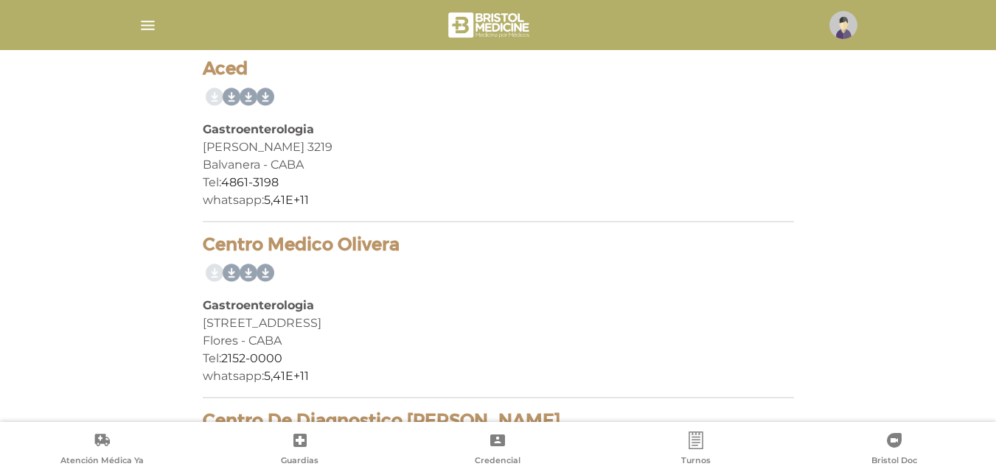
drag, startPoint x: 201, startPoint y: 167, endPoint x: 259, endPoint y: 172, distance: 57.7
click at [361, 164] on div "Balvanera - CABA" at bounding box center [498, 165] width 591 height 18
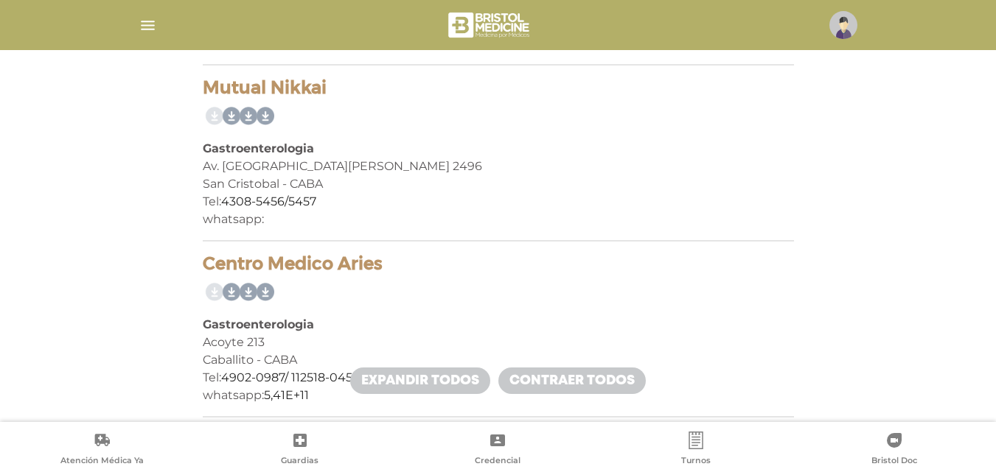
scroll to position [1512, 0]
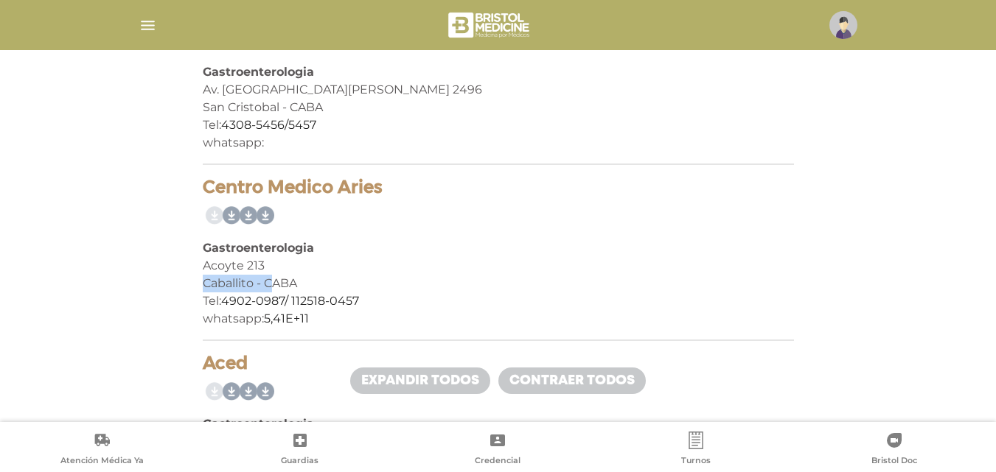
drag, startPoint x: 203, startPoint y: 284, endPoint x: 270, endPoint y: 276, distance: 66.8
click at [270, 276] on div "Caballito - CABA" at bounding box center [498, 284] width 591 height 18
click at [441, 261] on div "Acoyte 213" at bounding box center [498, 266] width 591 height 18
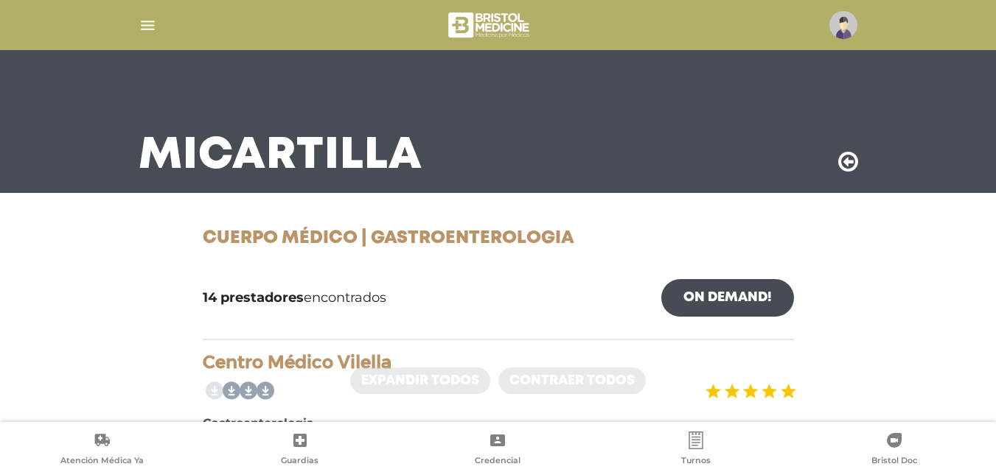
scroll to position [0, 0]
